Goal: Find specific page/section: Find specific page/section

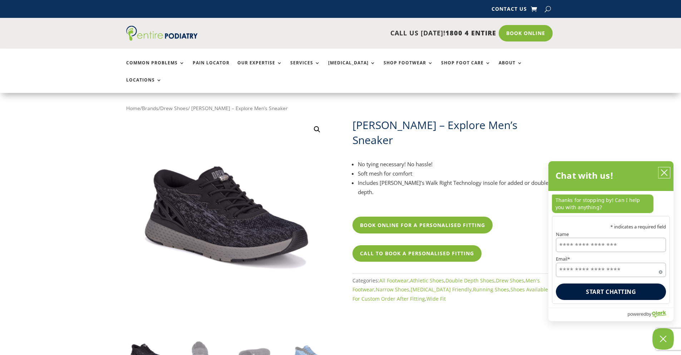
click at [666, 174] on icon "close chatbox" at bounding box center [664, 172] width 7 height 7
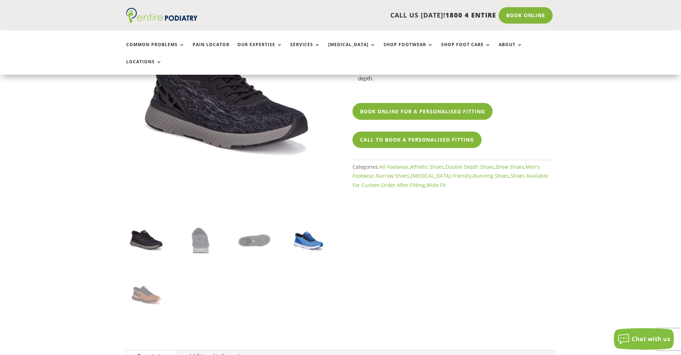
scroll to position [114, 0]
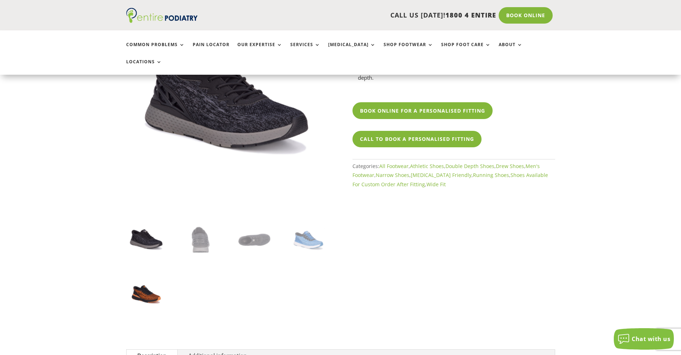
click at [147, 273] on img at bounding box center [146, 293] width 40 height 40
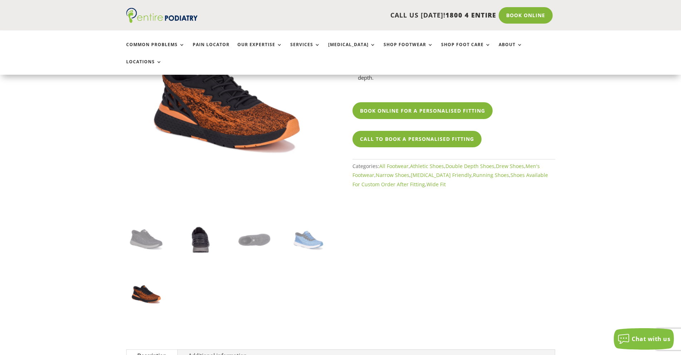
click at [195, 228] on img at bounding box center [200, 239] width 40 height 40
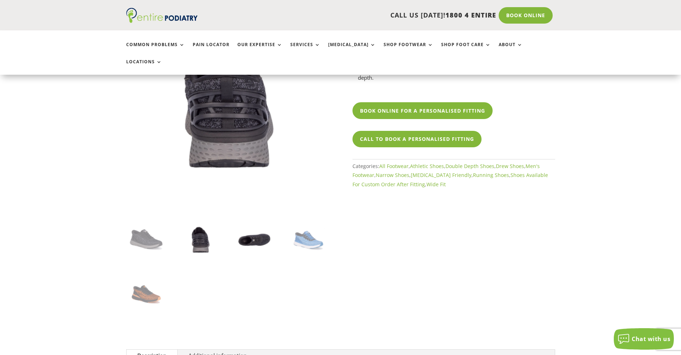
click at [264, 228] on img at bounding box center [254, 239] width 40 height 40
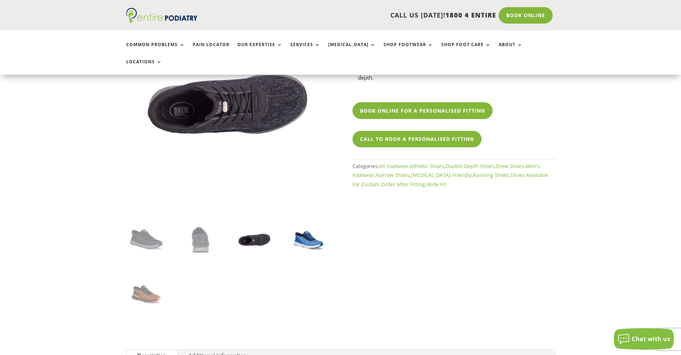
click at [307, 219] on img at bounding box center [308, 239] width 40 height 40
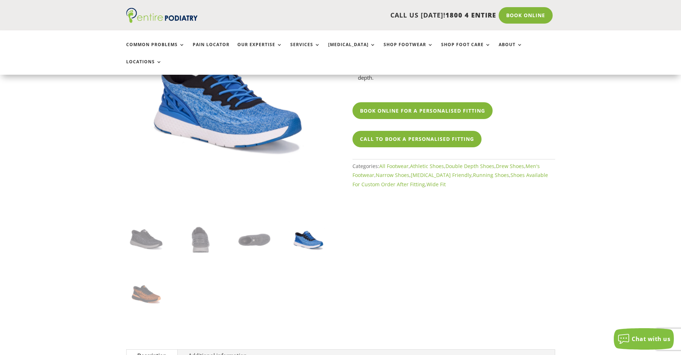
scroll to position [0, 0]
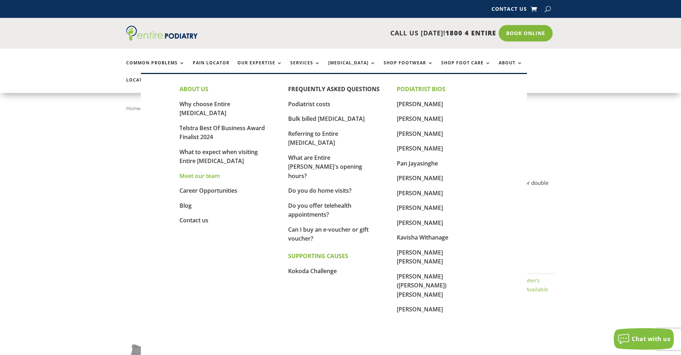
click at [207, 172] on link "Meet our team" at bounding box center [199, 176] width 40 height 8
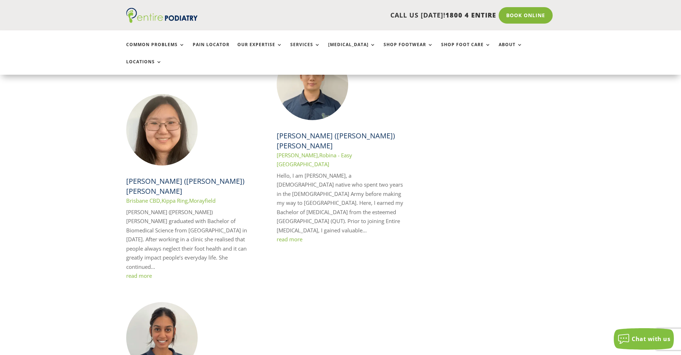
scroll to position [1258, 0]
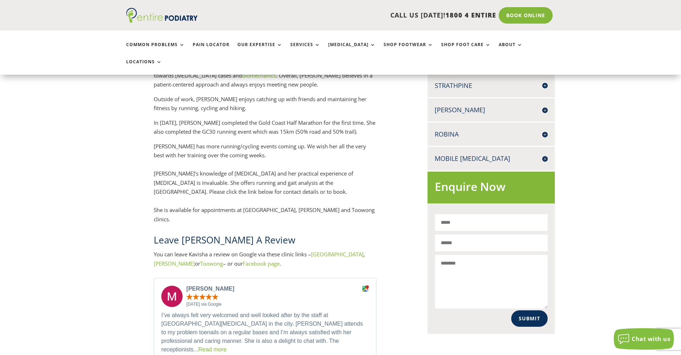
scroll to position [343, 0]
